Goal: Information Seeking & Learning: Learn about a topic

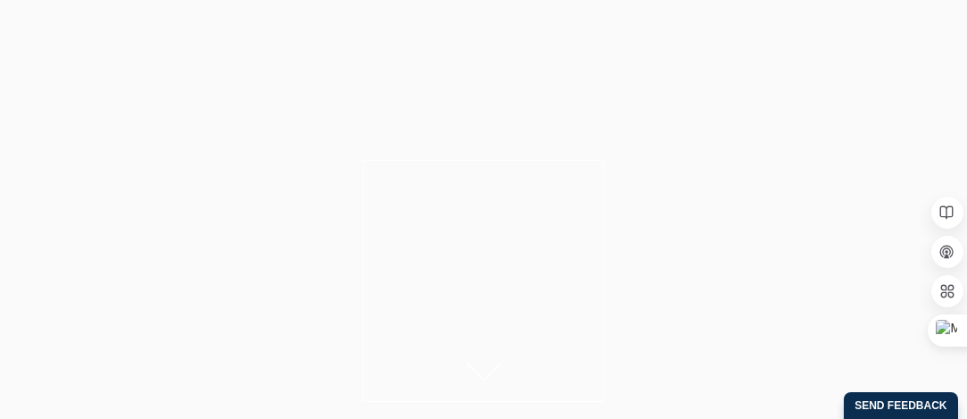
click at [480, 363] on icon at bounding box center [484, 372] width 36 height 18
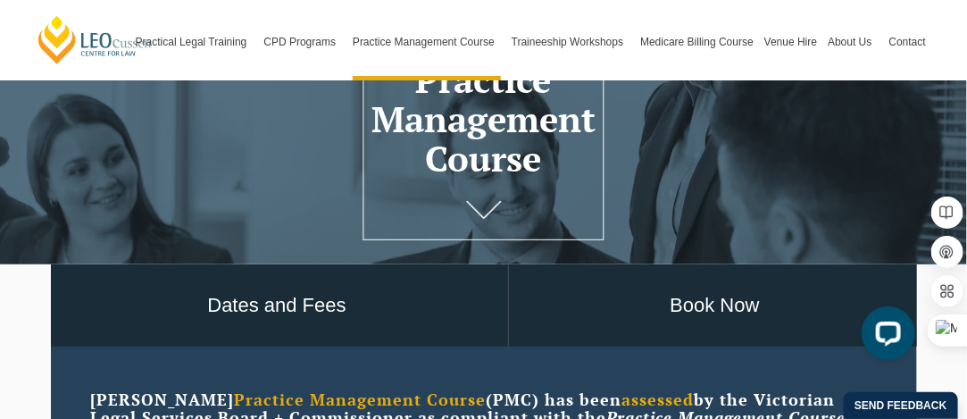
scroll to position [165, 0]
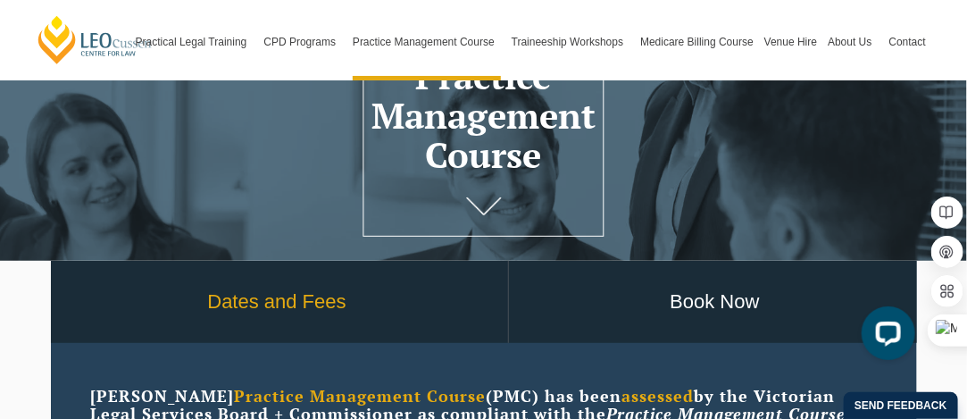
click at [323, 300] on link "Dates and Fees" at bounding box center [277, 302] width 462 height 83
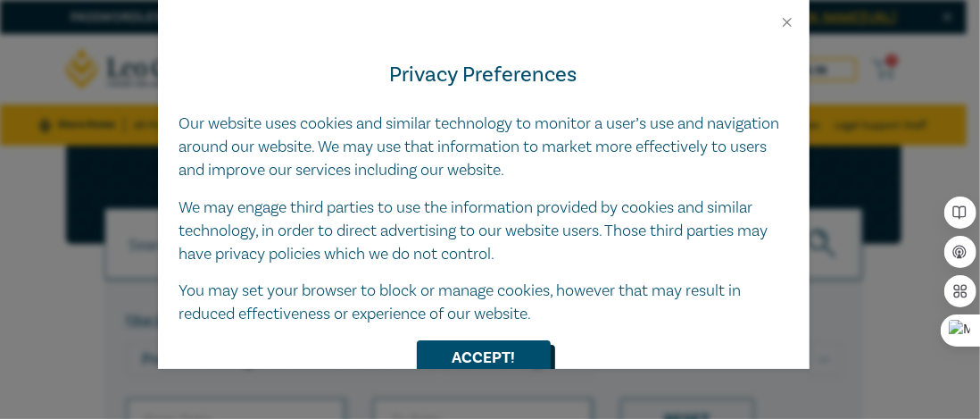
click at [469, 352] on button "Accept!" at bounding box center [484, 357] width 134 height 34
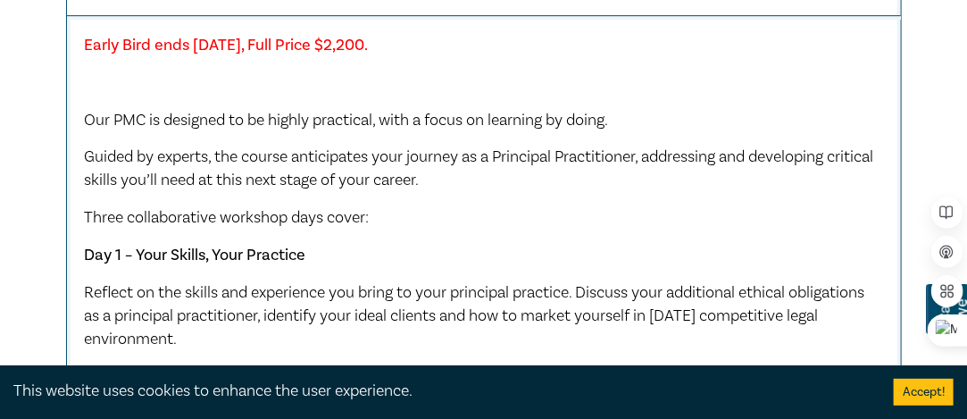
scroll to position [1966, 0]
